Goal: Share content

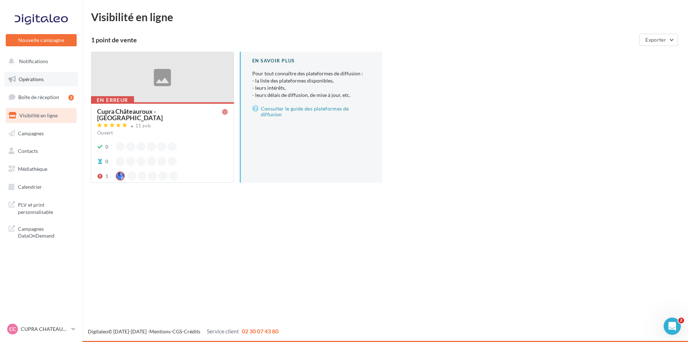
click at [61, 78] on link "Opérations" at bounding box center [41, 79] width 74 height 15
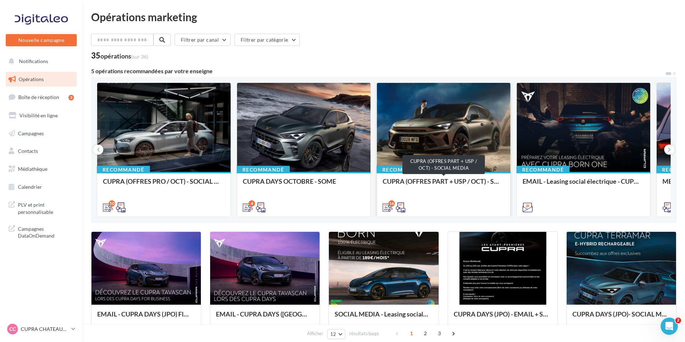
click at [448, 181] on div "CUPRA (OFFRES PART + USP / OCT) - SOCIAL MEDIA" at bounding box center [443, 184] width 122 height 14
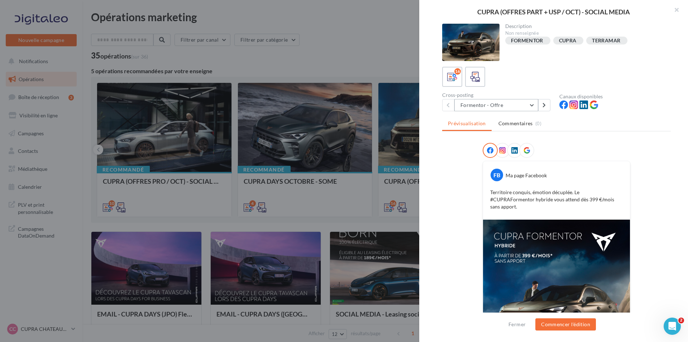
click at [516, 104] on button "Formentor - Offre" at bounding box center [497, 105] width 84 height 12
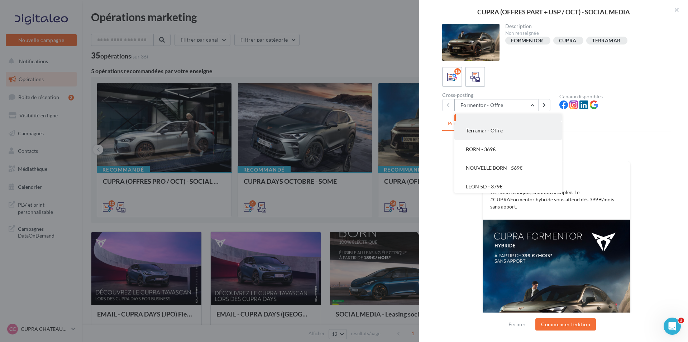
scroll to position [4, 0]
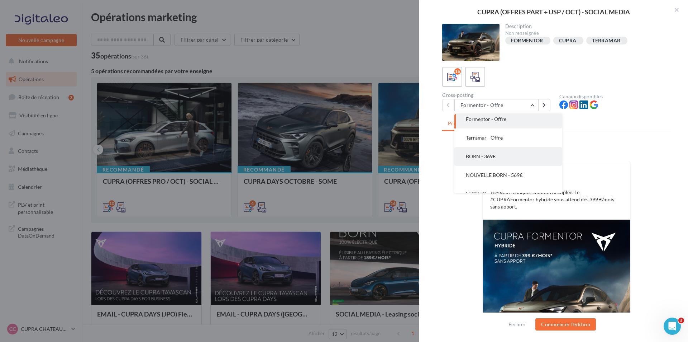
click at [509, 153] on button "BORN - 369€" at bounding box center [509, 156] width 108 height 19
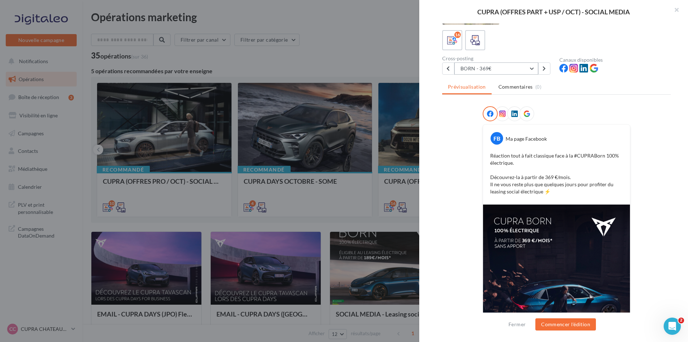
scroll to position [36, 0]
click at [528, 68] on button "BORN - 369€" at bounding box center [497, 69] width 84 height 12
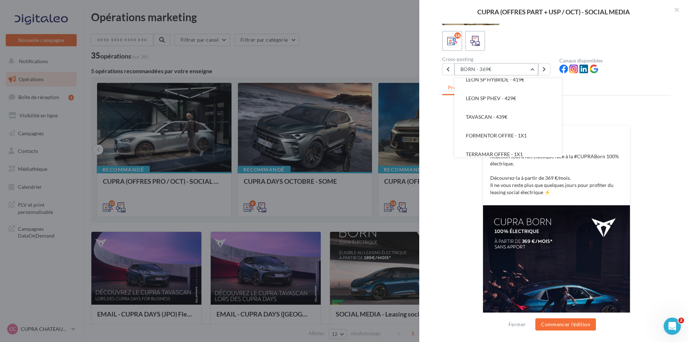
scroll to position [126, 0]
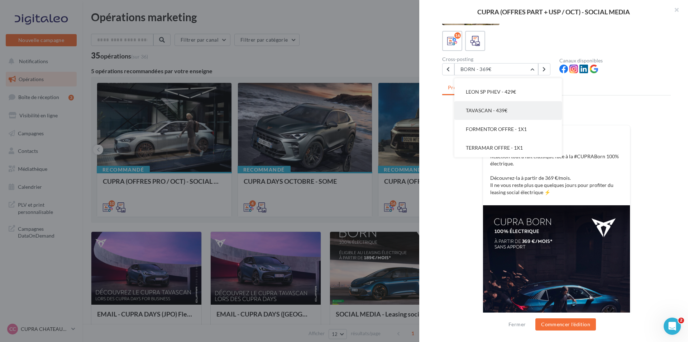
click at [509, 109] on button "TAVASCAN - 439€" at bounding box center [509, 110] width 108 height 19
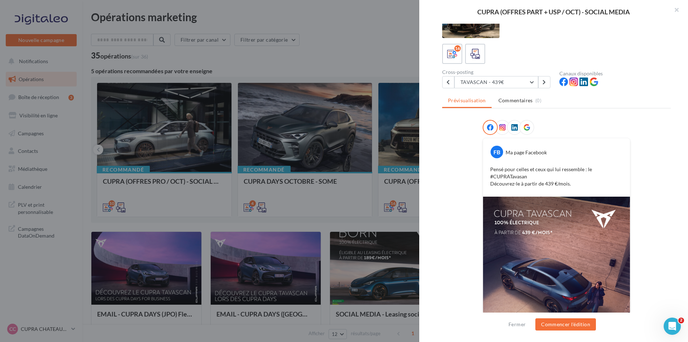
scroll to position [22, 0]
click at [520, 83] on button "TAVASCAN - 439€" at bounding box center [497, 83] width 84 height 12
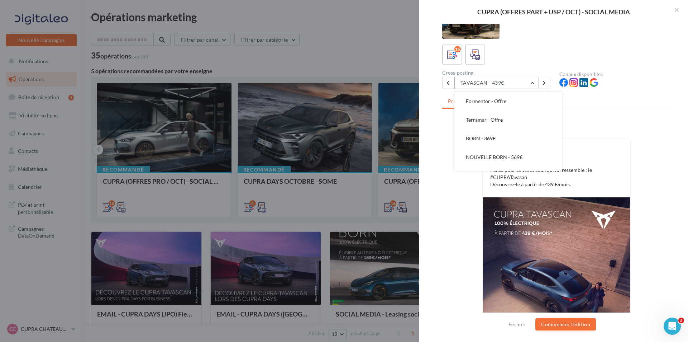
scroll to position [0, 0]
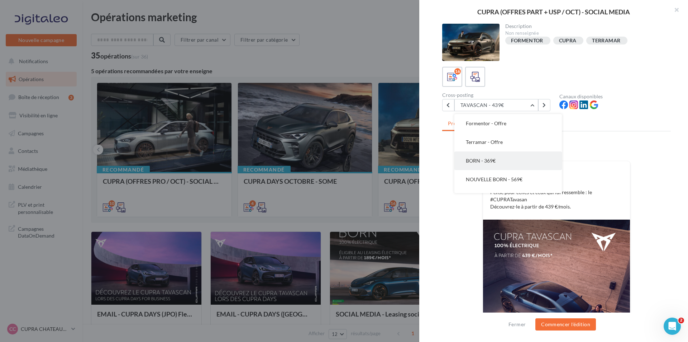
click at [509, 156] on button "BORN - 369€" at bounding box center [509, 160] width 108 height 19
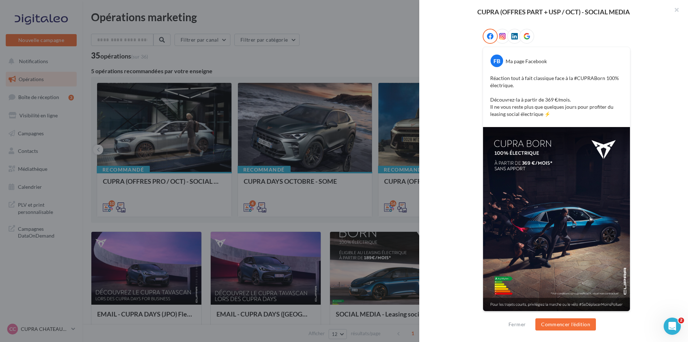
scroll to position [115, 0]
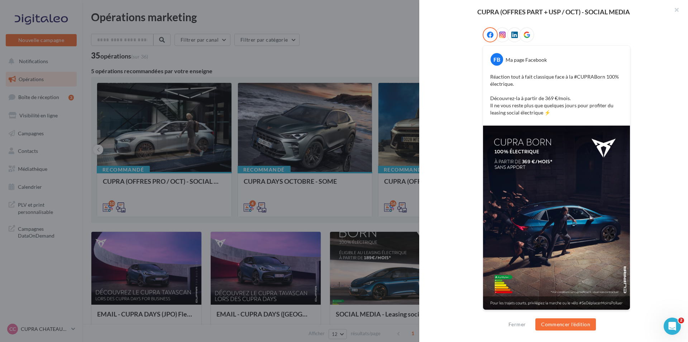
click at [488, 76] on div "Réaction tout à fait classique face à la #CUPRABorn 100% électrique. Découvrez-…" at bounding box center [556, 94] width 143 height 47
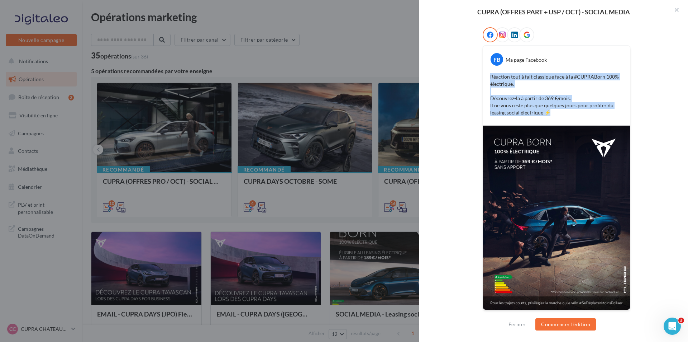
drag, startPoint x: 488, startPoint y: 76, endPoint x: 571, endPoint y: 115, distance: 91.6
click at [571, 115] on div "Réaction tout à fait classique face à la #CUPRABorn 100% électrique. Découvrez-…" at bounding box center [556, 94] width 143 height 47
copy p "Réaction tout à fait classique face à la #CUPRABorn 100% électrique. Découvrez-…"
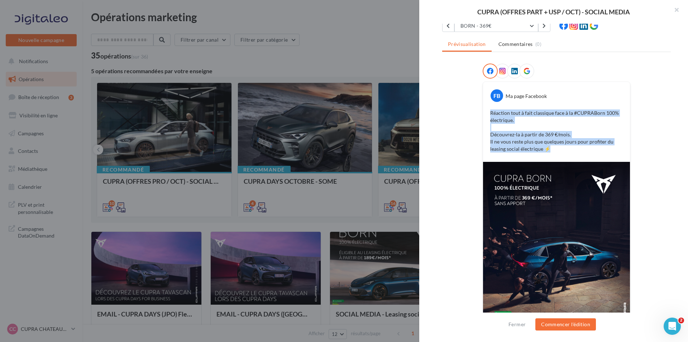
scroll to position [80, 0]
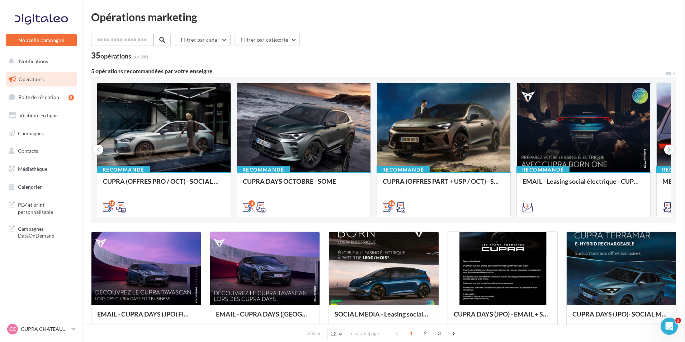
click at [194, 184] on div "CUPRA (OFFRES PRO / OCT) - SOCIAL MEDIA" at bounding box center [164, 184] width 122 height 14
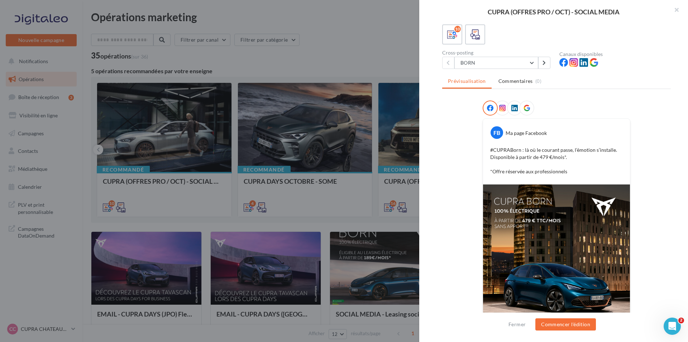
scroll to position [72, 0]
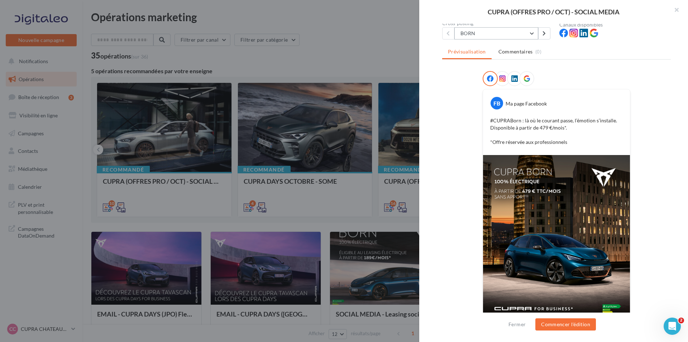
click at [505, 33] on button "BORN" at bounding box center [497, 33] width 84 height 12
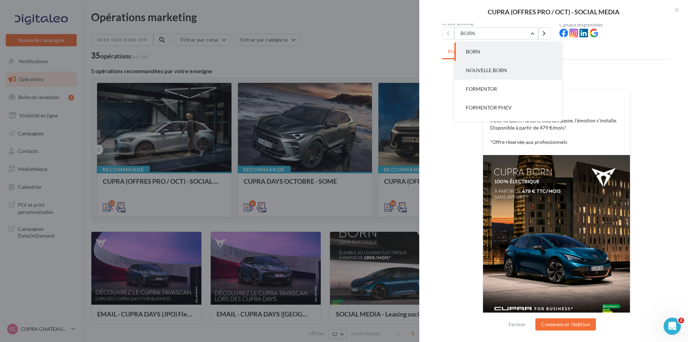
click at [521, 66] on button "NOUVELLE BORN" at bounding box center [509, 70] width 108 height 19
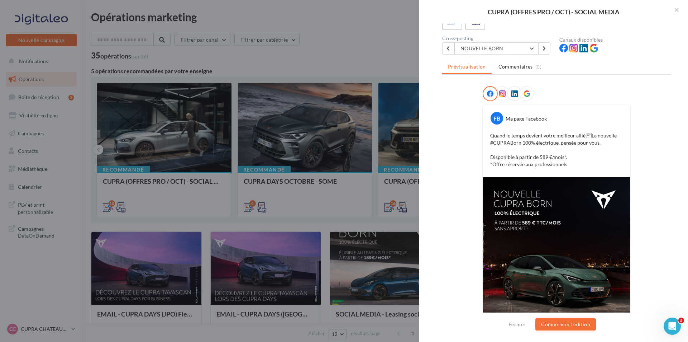
scroll to position [36, 0]
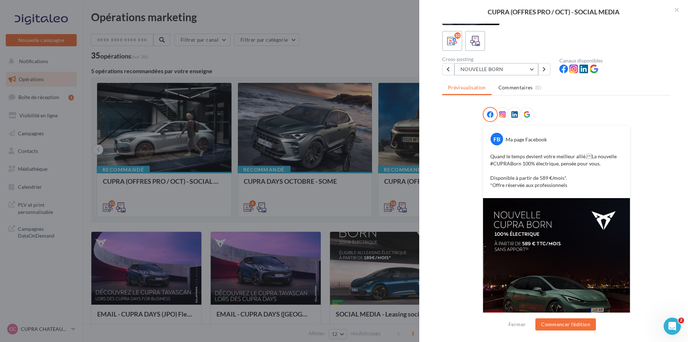
click at [515, 70] on button "NOUVELLE BORN" at bounding box center [497, 69] width 84 height 12
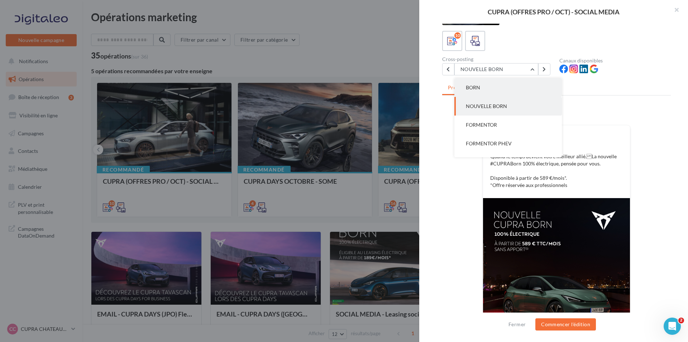
click at [515, 91] on button "BORN" at bounding box center [509, 87] width 108 height 19
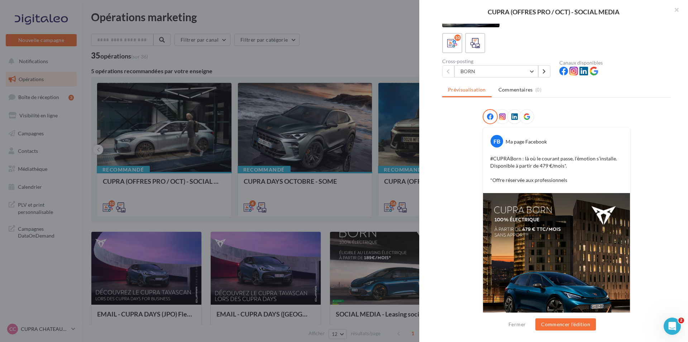
scroll to position [101, 0]
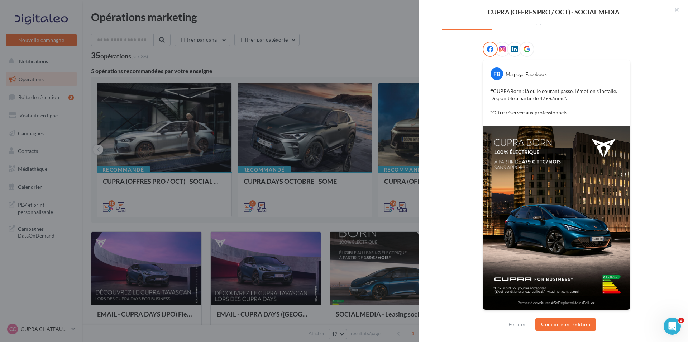
click at [475, 186] on div "FB Ma page Facebook #CUPRABorn : là où le courant passe, l’émotion s’installe. …" at bounding box center [556, 180] width 229 height 277
drag, startPoint x: 616, startPoint y: 92, endPoint x: 461, endPoint y: 89, distance: 154.5
click at [461, 89] on div "FB Ma page Facebook #CUPRABorn : là où le courant passe, l’émotion s’installe. …" at bounding box center [556, 180] width 229 height 277
copy p "#CUPRABorn : là où le courant passe, l’émotion s’installe."
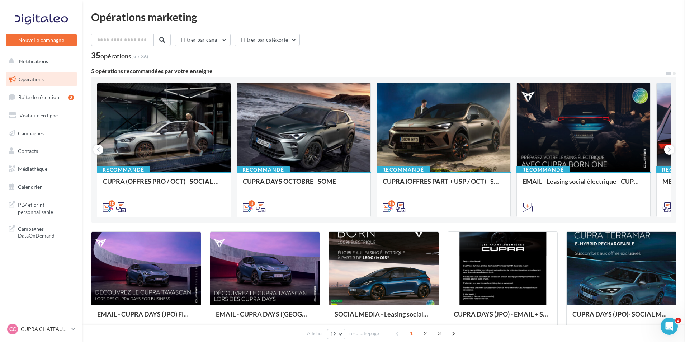
click at [426, 180] on div "CUPRA (OFFRES PART + USP / OCT) - SOCIAL MEDIA" at bounding box center [443, 184] width 122 height 14
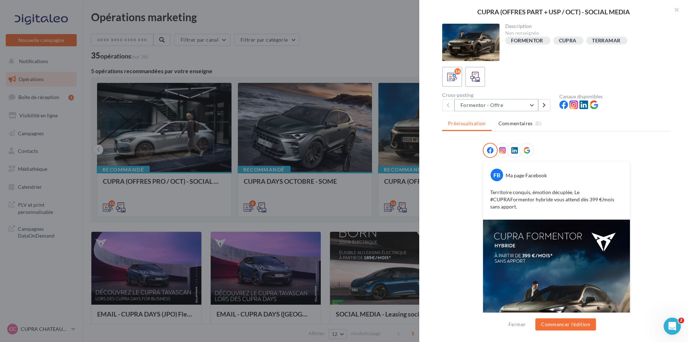
click at [510, 106] on button "Formentor - Offre" at bounding box center [497, 105] width 84 height 12
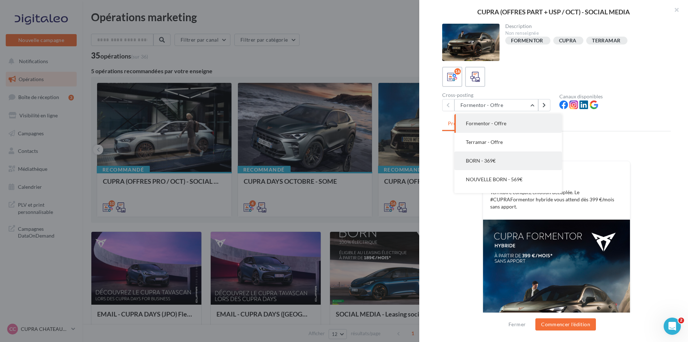
click at [501, 167] on button "BORN - 369€" at bounding box center [509, 160] width 108 height 19
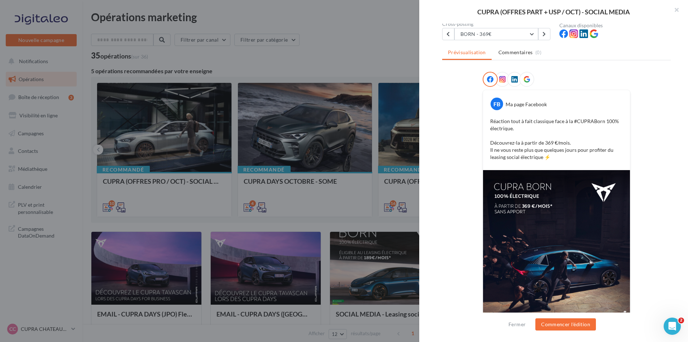
scroll to position [72, 0]
click at [524, 33] on button "BORN - 369€" at bounding box center [497, 33] width 84 height 12
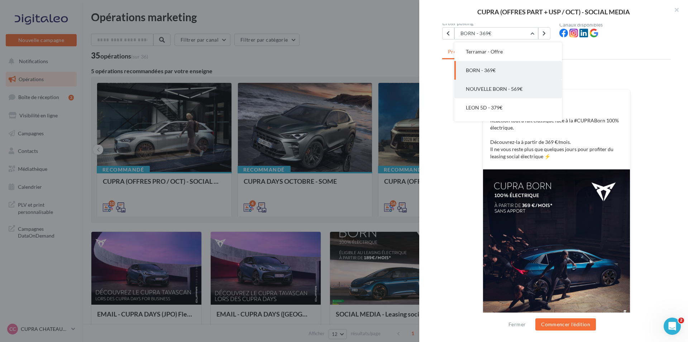
click at [501, 86] on span "NOUVELLE BORN - 569€" at bounding box center [494, 89] width 57 height 6
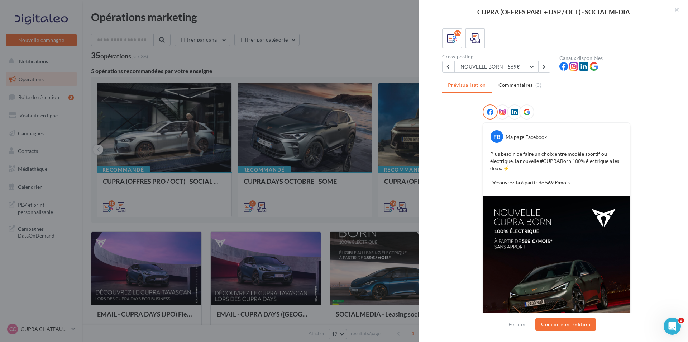
scroll to position [36, 0]
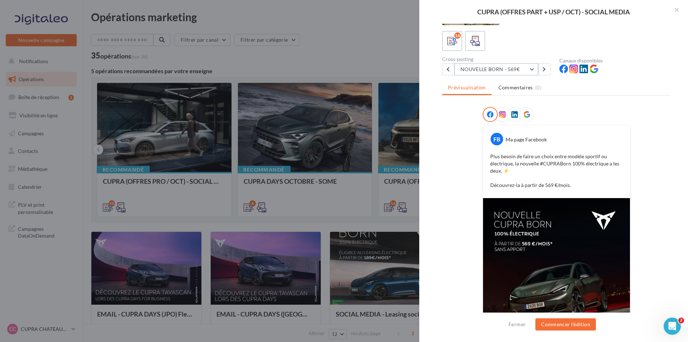
click at [494, 68] on button "NOUVELLE BORN - 569€" at bounding box center [497, 69] width 84 height 12
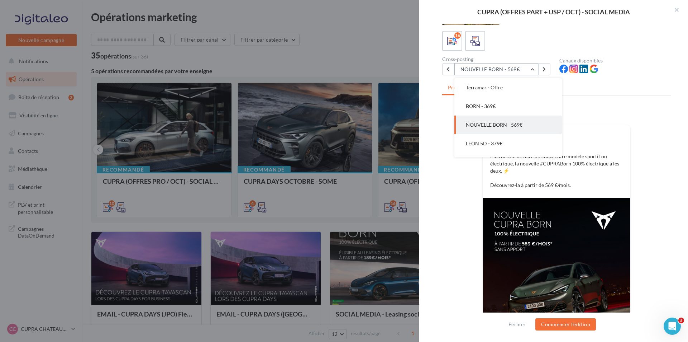
scroll to position [37, 0]
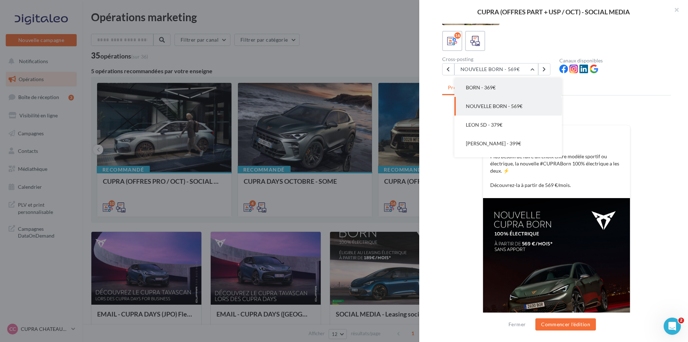
click at [500, 93] on button "BORN - 369€" at bounding box center [509, 87] width 108 height 19
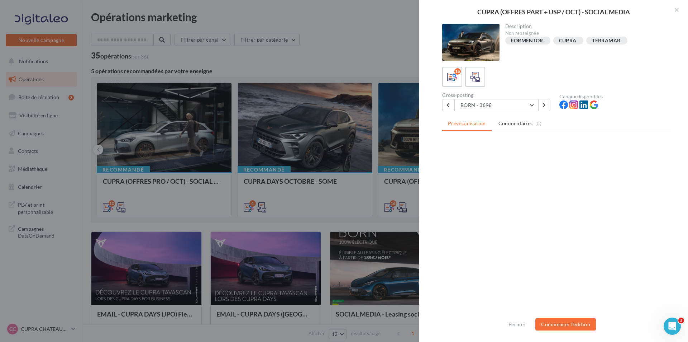
scroll to position [0, 0]
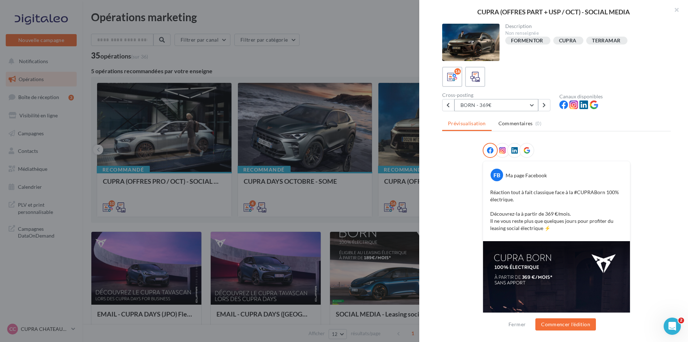
click at [522, 109] on button "BORN - 369€" at bounding box center [497, 105] width 84 height 12
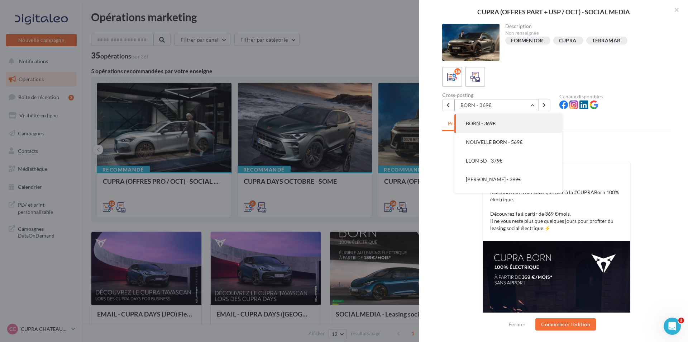
scroll to position [19, 0]
click at [625, 203] on div "Réaction tout à fait classique face à la #CUPRABorn 100% électrique. Découvrez-…" at bounding box center [556, 210] width 143 height 47
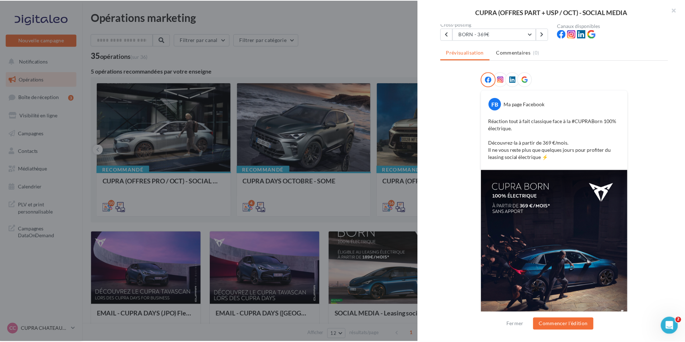
scroll to position [72, 0]
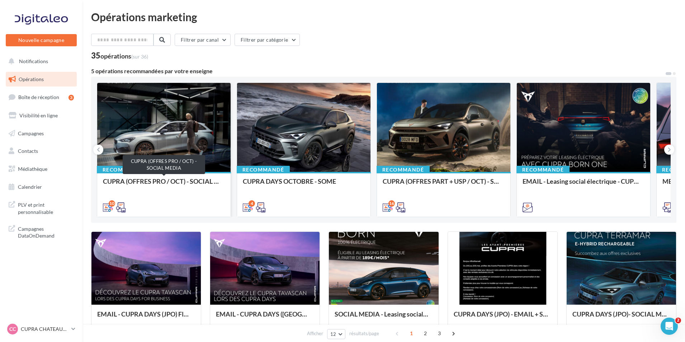
click at [205, 179] on div "CUPRA (OFFRES PRO / OCT) - SOCIAL MEDIA" at bounding box center [164, 184] width 122 height 14
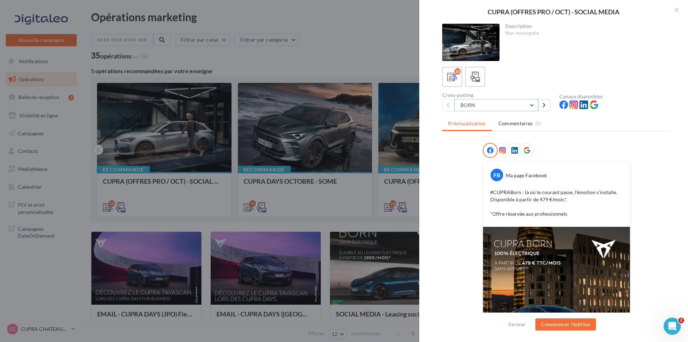
click at [501, 108] on button "BORN" at bounding box center [497, 105] width 84 height 12
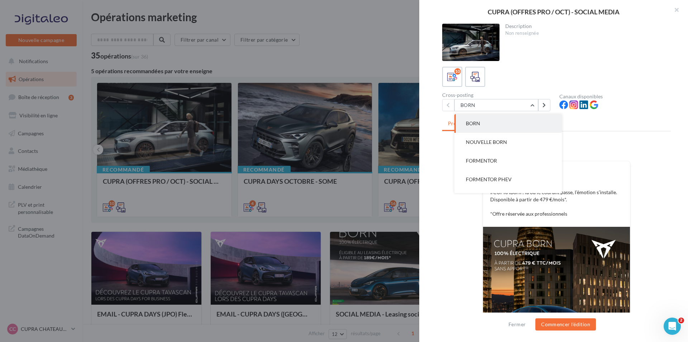
click at [622, 211] on div "#CUPRABorn : là où le courant passe, l’émotion s’installe. Disponible à partir …" at bounding box center [556, 203] width 143 height 32
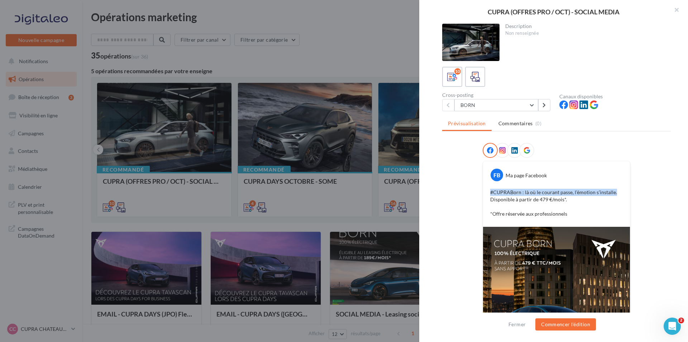
drag, startPoint x: 615, startPoint y: 194, endPoint x: 476, endPoint y: 194, distance: 139.1
click at [476, 194] on div "FB Ma page Facebook #CUPRABorn : là où le courant passe, l’émotion s’installe. …" at bounding box center [556, 281] width 229 height 277
copy p "#CUPRABorn : là où le courant passe, l’émotion s’installe."
drag, startPoint x: 394, startPoint y: 198, endPoint x: 383, endPoint y: 177, distance: 23.2
click at [393, 198] on div at bounding box center [344, 171] width 688 height 342
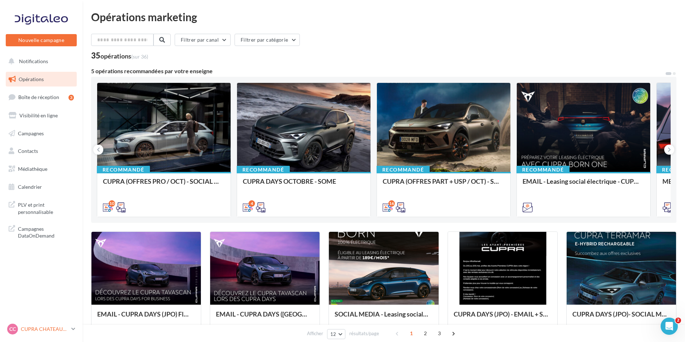
click at [54, 328] on p "CUPRA CHATEAUROUX" at bounding box center [45, 328] width 48 height 7
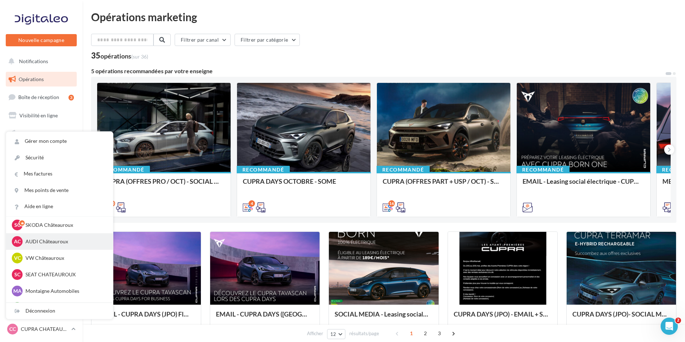
scroll to position [36, 0]
click at [69, 258] on p "SEAT CHATEAUROUX" at bounding box center [64, 257] width 79 height 7
